Goal: Transaction & Acquisition: Subscribe to service/newsletter

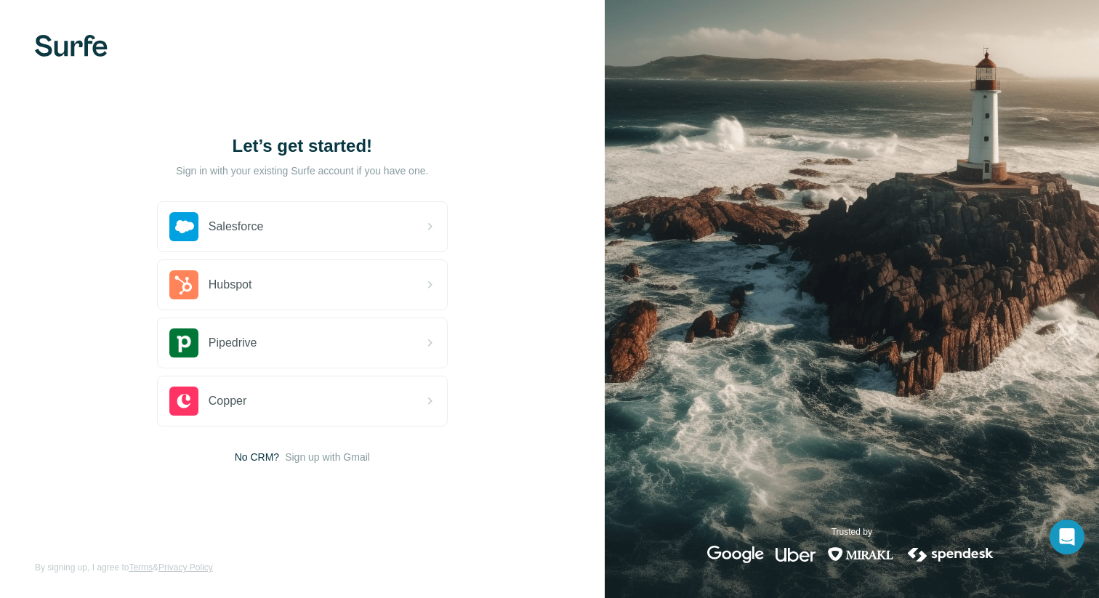
click at [309, 105] on div "Let’s get started! Sign in with your existing Surfe account if you have one. Sa…" at bounding box center [302, 299] width 605 height 598
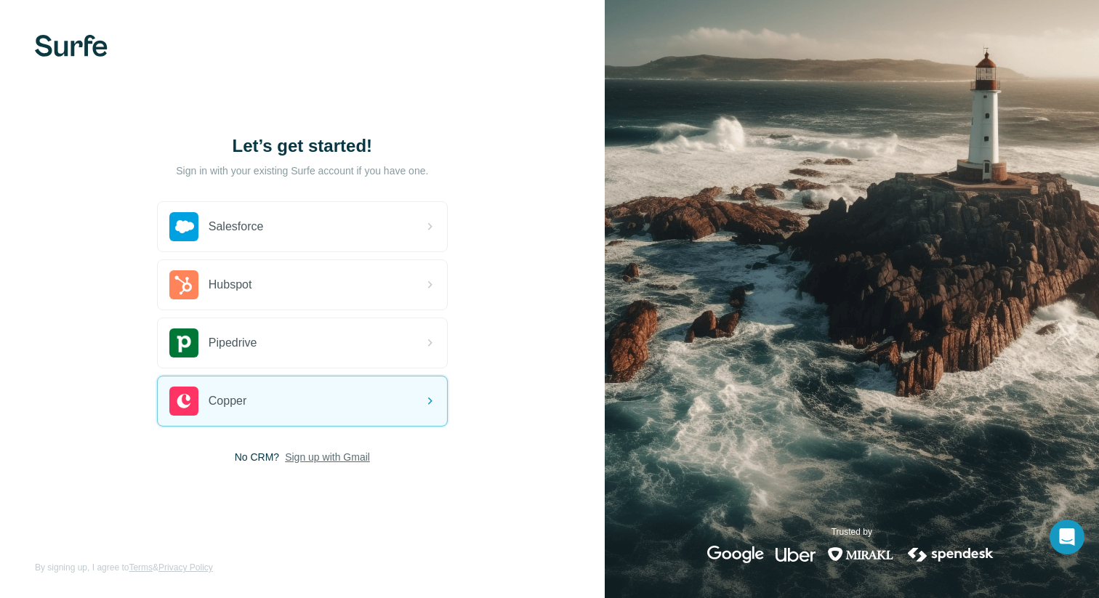
click at [314, 452] on span "Sign up with Gmail" at bounding box center [327, 457] width 85 height 15
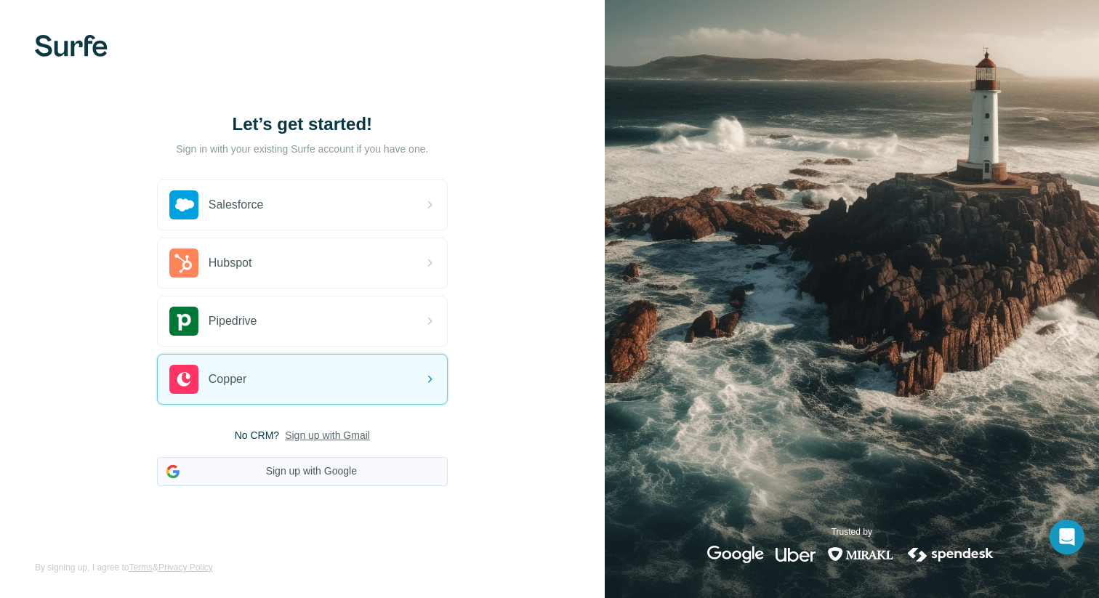
click at [302, 465] on button "Sign up with Google" at bounding box center [302, 471] width 291 height 29
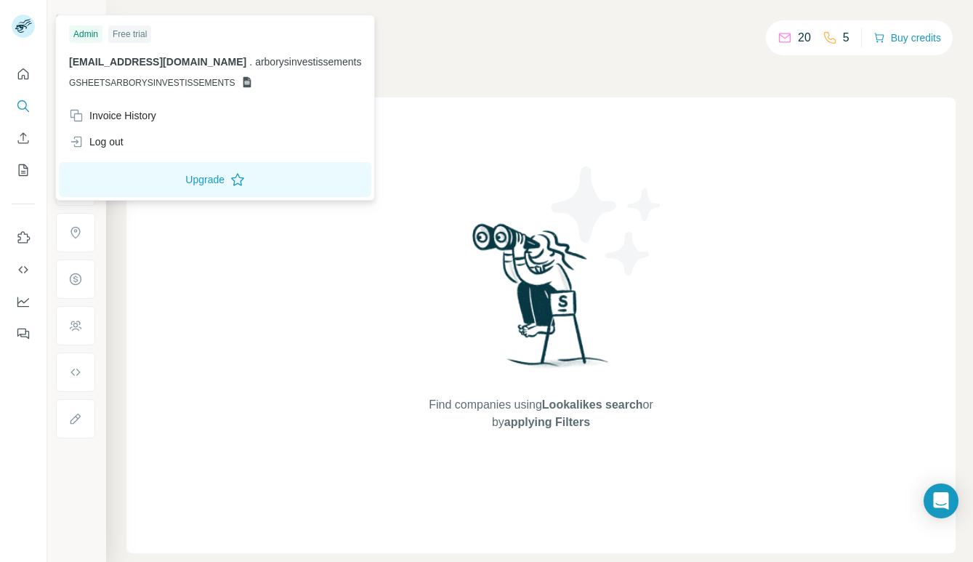
click at [127, 38] on div "Free trial" at bounding box center [129, 33] width 43 height 17
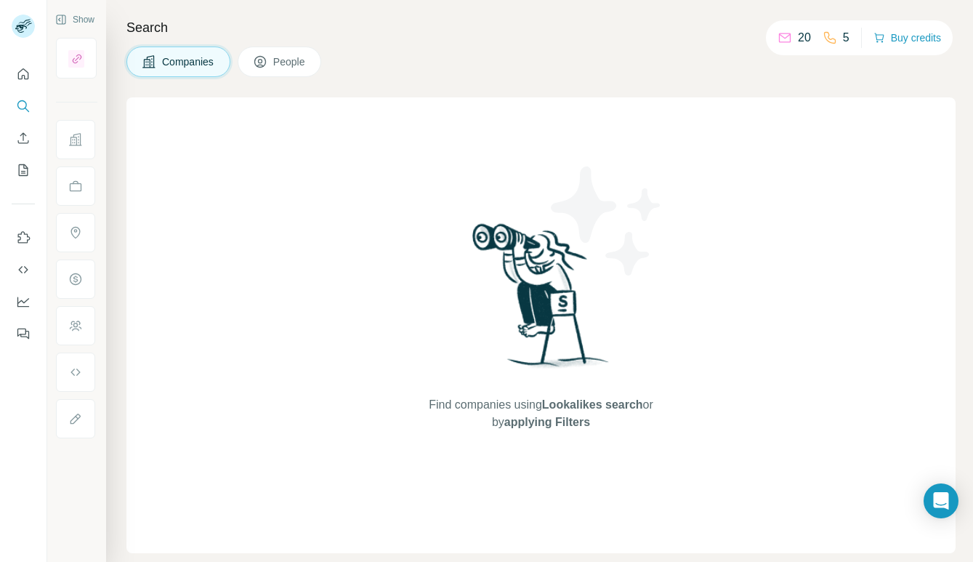
click at [794, 40] on div "20" at bounding box center [794, 37] width 33 height 17
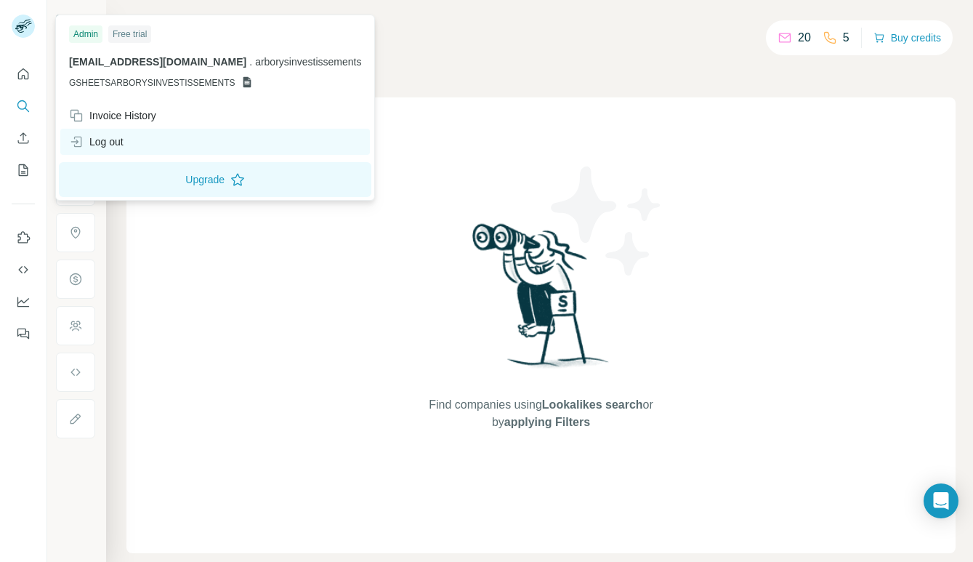
click at [112, 142] on div "Log out" at bounding box center [96, 141] width 55 height 15
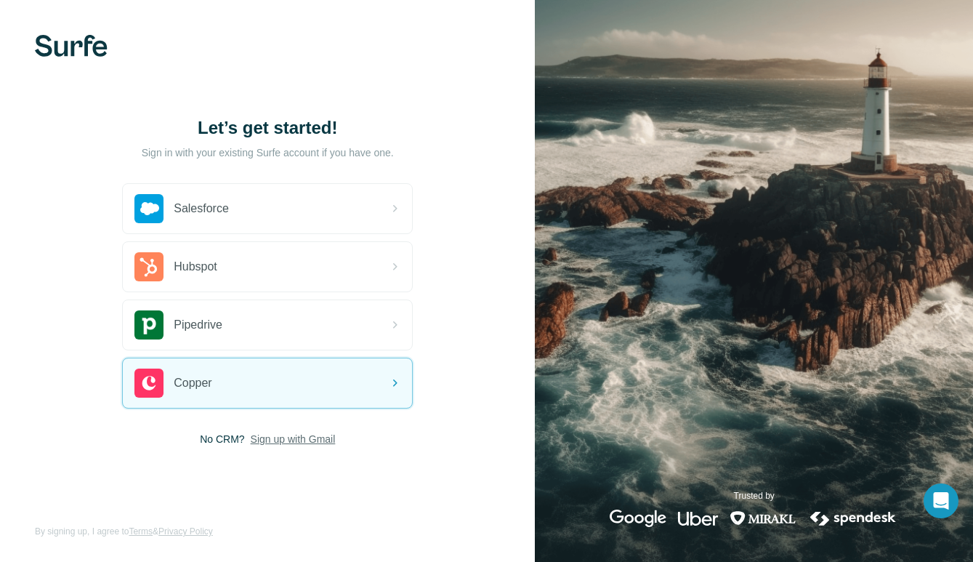
click at [272, 440] on span "Sign up with Gmail" at bounding box center [293, 439] width 85 height 15
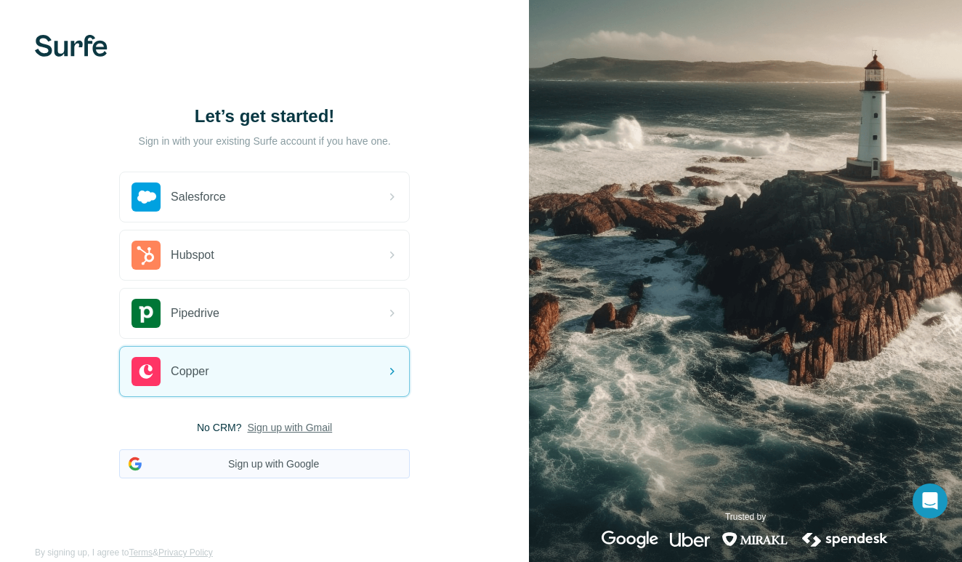
click at [274, 464] on button "Sign up with Google" at bounding box center [264, 463] width 291 height 29
